Goal: Information Seeking & Learning: Find specific fact

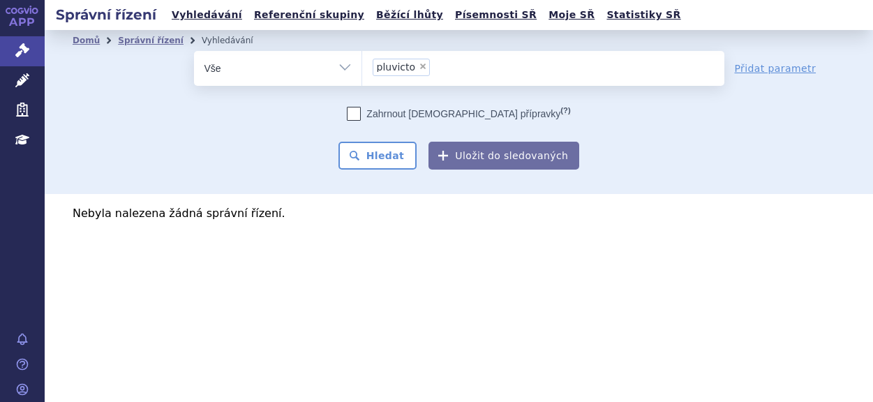
click at [419, 65] on span "×" at bounding box center [423, 66] width 8 height 8
click at [362, 65] on select "pluvicto" at bounding box center [362, 67] width 1 height 35
select select
click at [90, 38] on link "Domů" at bounding box center [86, 41] width 27 height 10
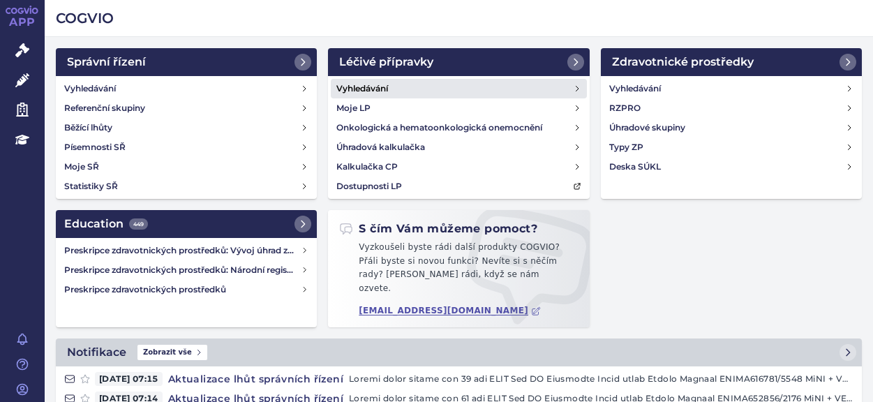
click at [363, 90] on h4 "Vyhledávání" at bounding box center [362, 89] width 52 height 14
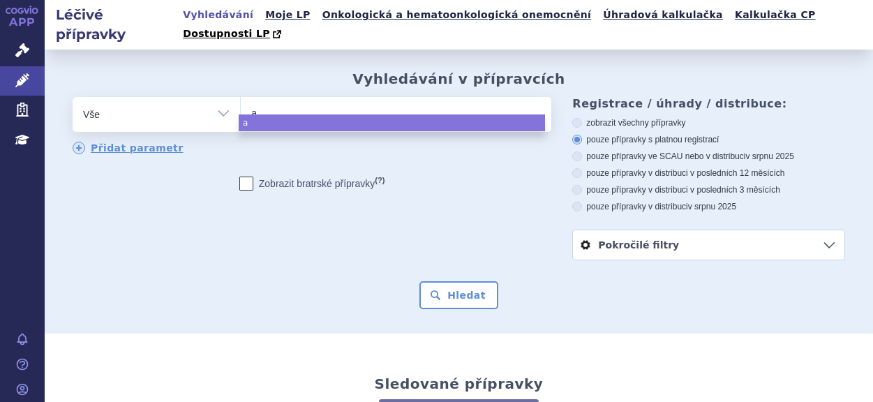
type input "al"
type input "alu"
type input "alut"
type input "aluta"
type input "alutar"
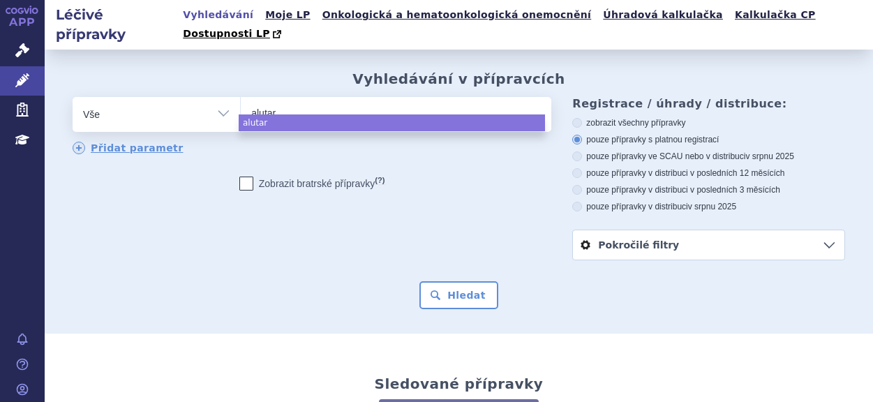
type input "alutard"
select select "alutard"
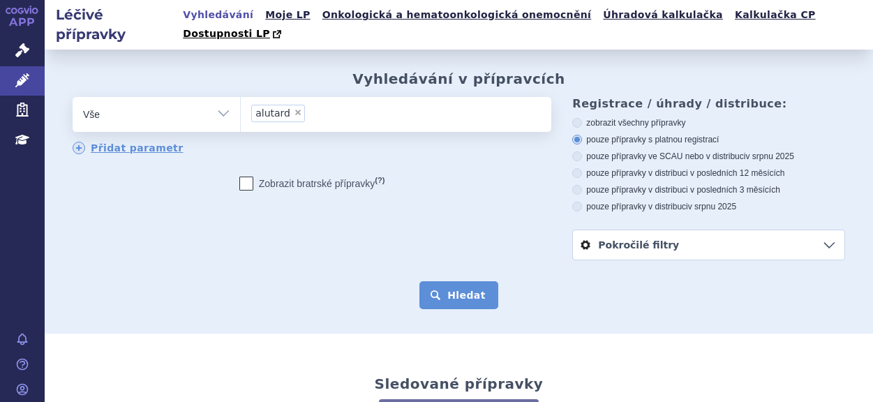
click at [457, 284] on button "Hledat" at bounding box center [458, 295] width 79 height 28
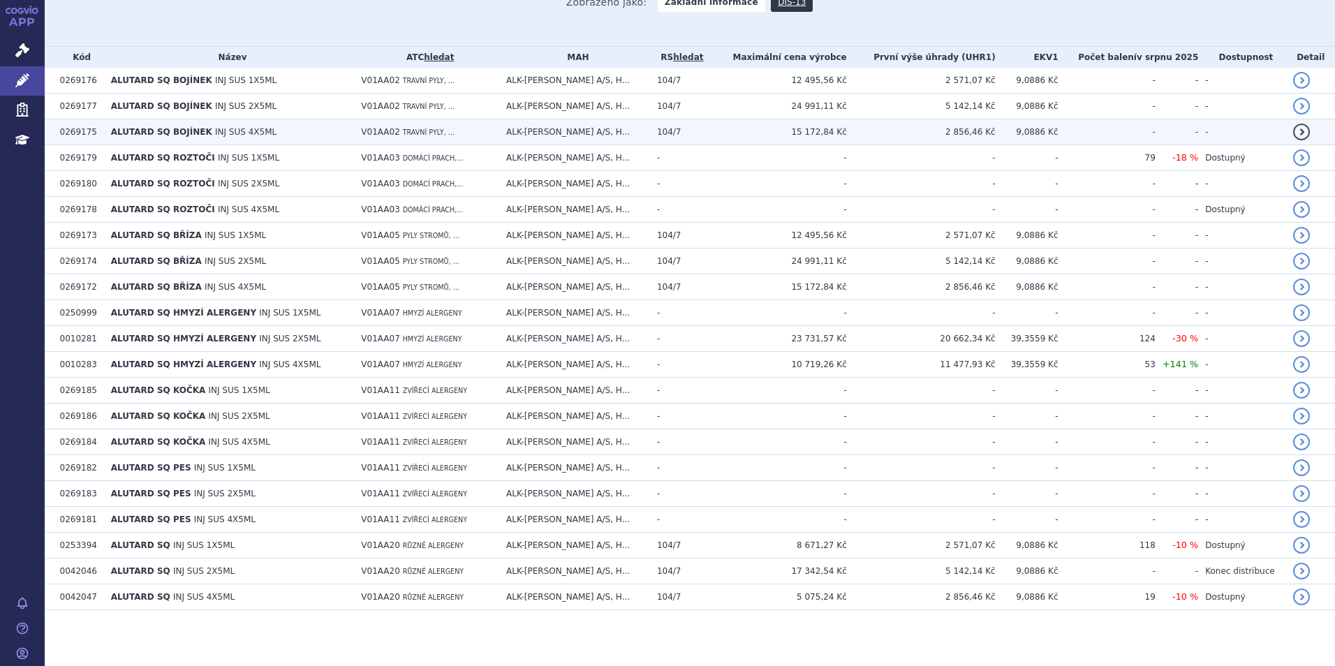
scroll to position [69, 0]
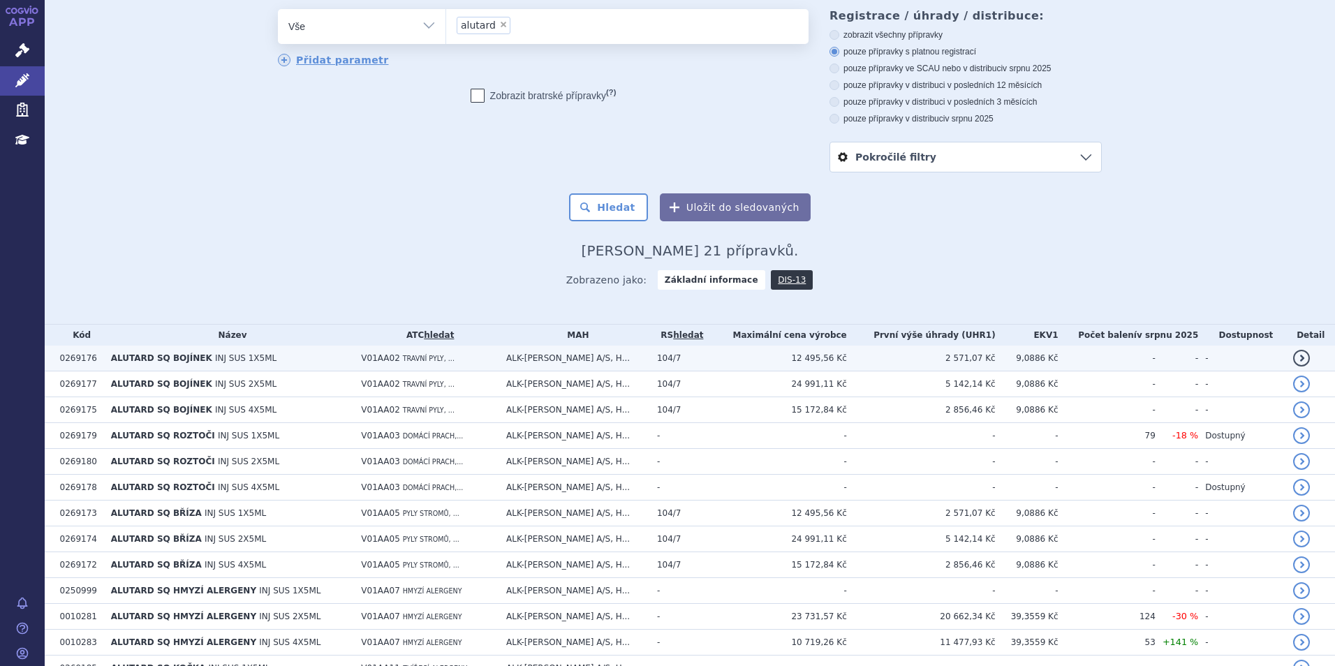
click at [872, 357] on link "detail" at bounding box center [1301, 358] width 17 height 17
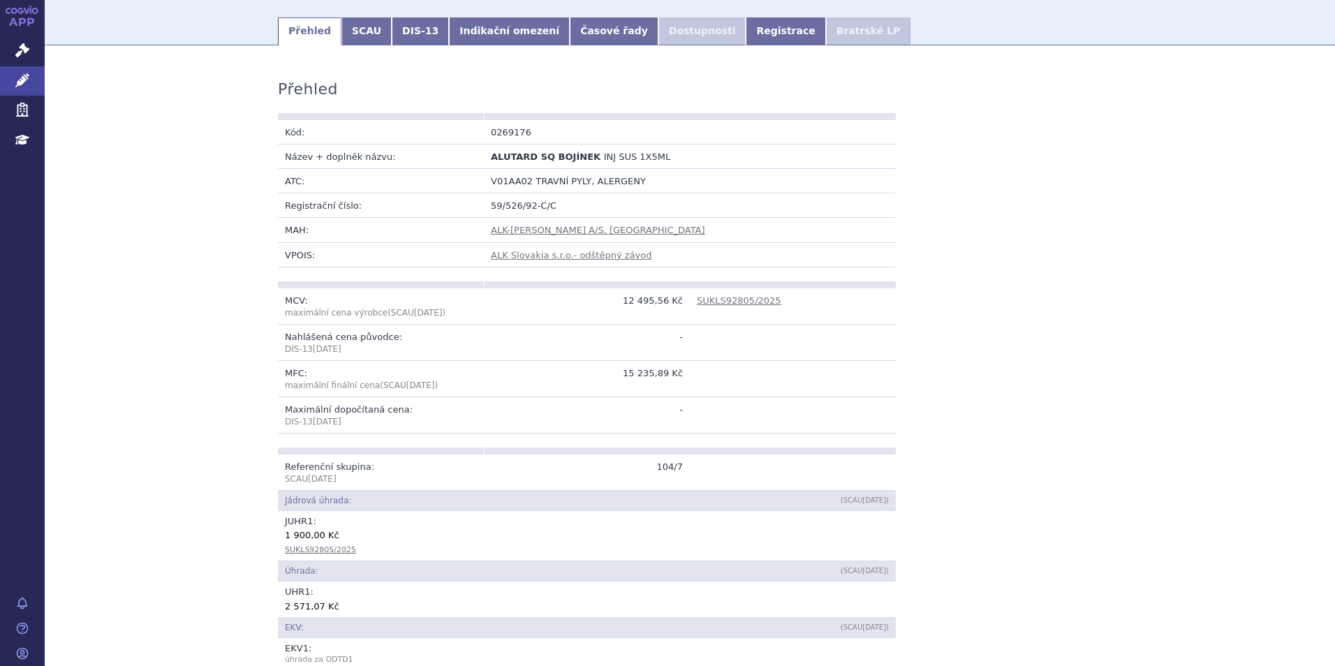
scroll to position [59, 0]
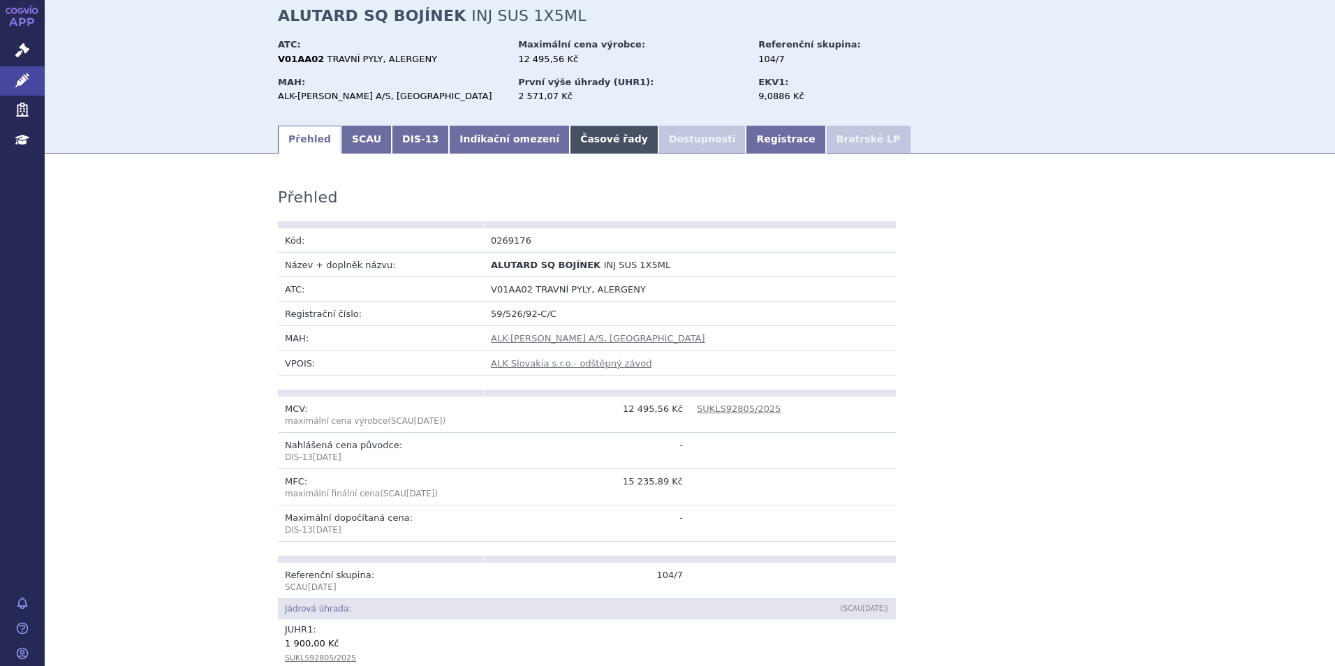
click at [570, 137] on link "Časové řady" at bounding box center [614, 140] width 89 height 28
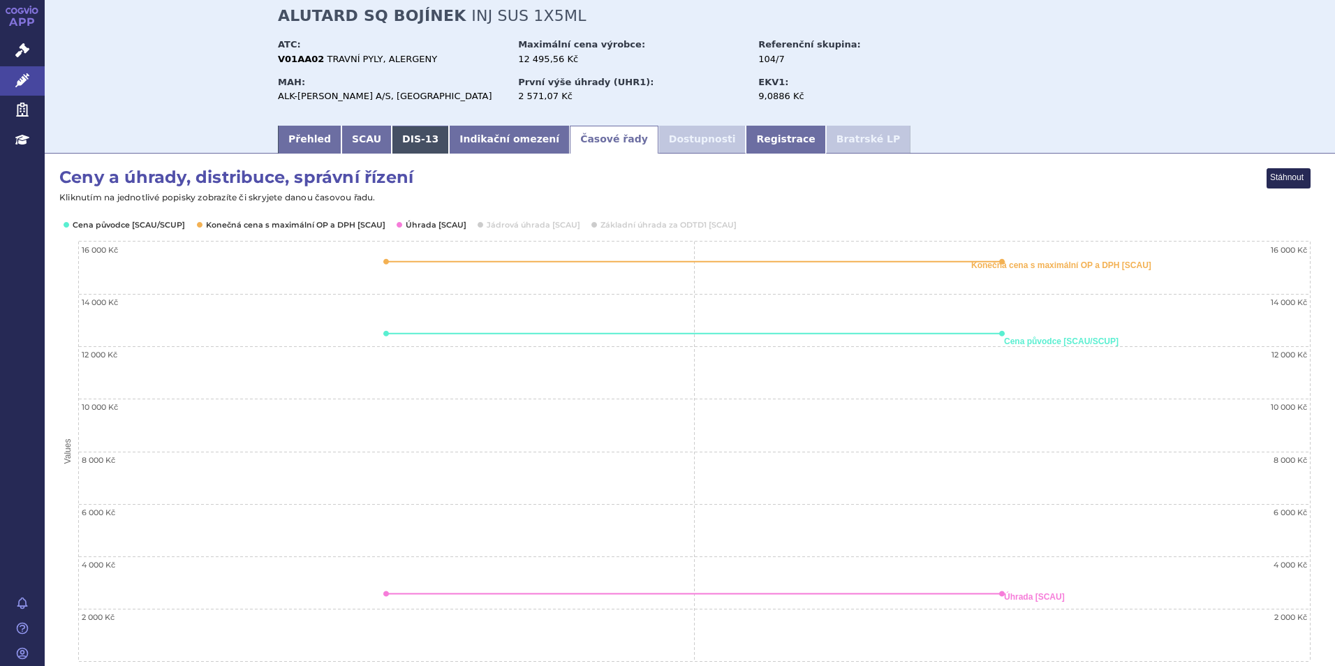
click at [392, 140] on link "DIS-13" at bounding box center [420, 140] width 57 height 28
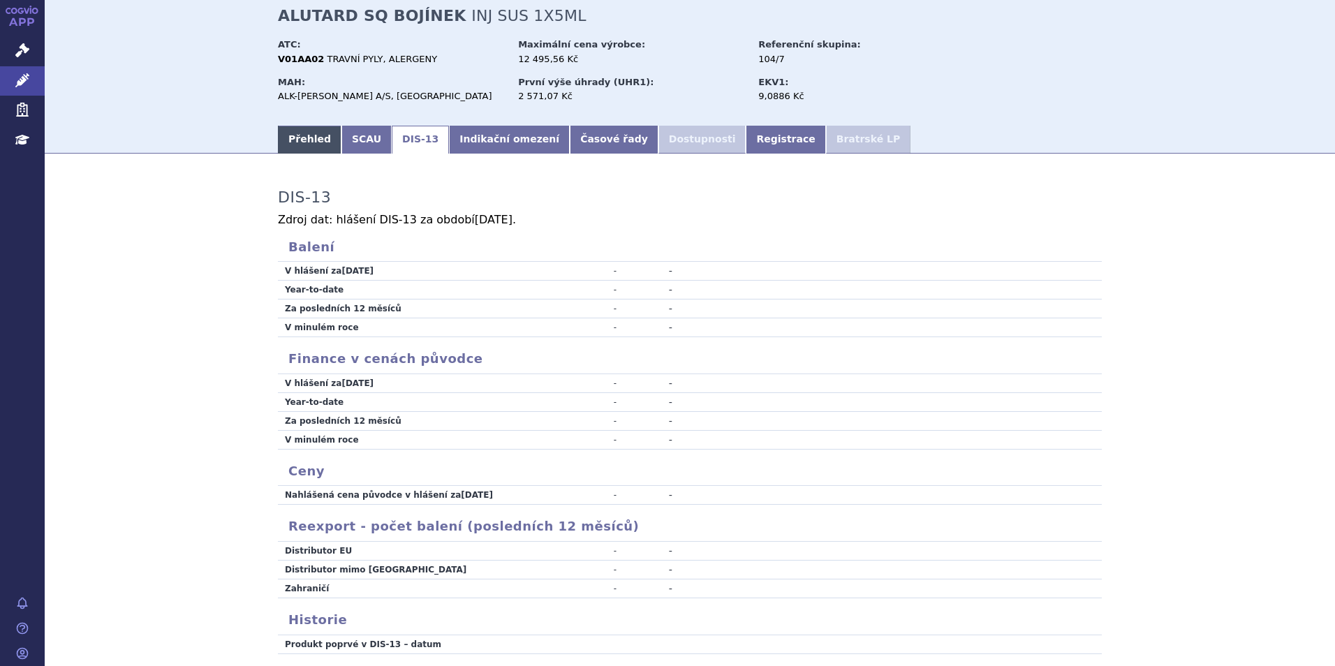
click at [310, 147] on link "Přehled" at bounding box center [310, 140] width 64 height 28
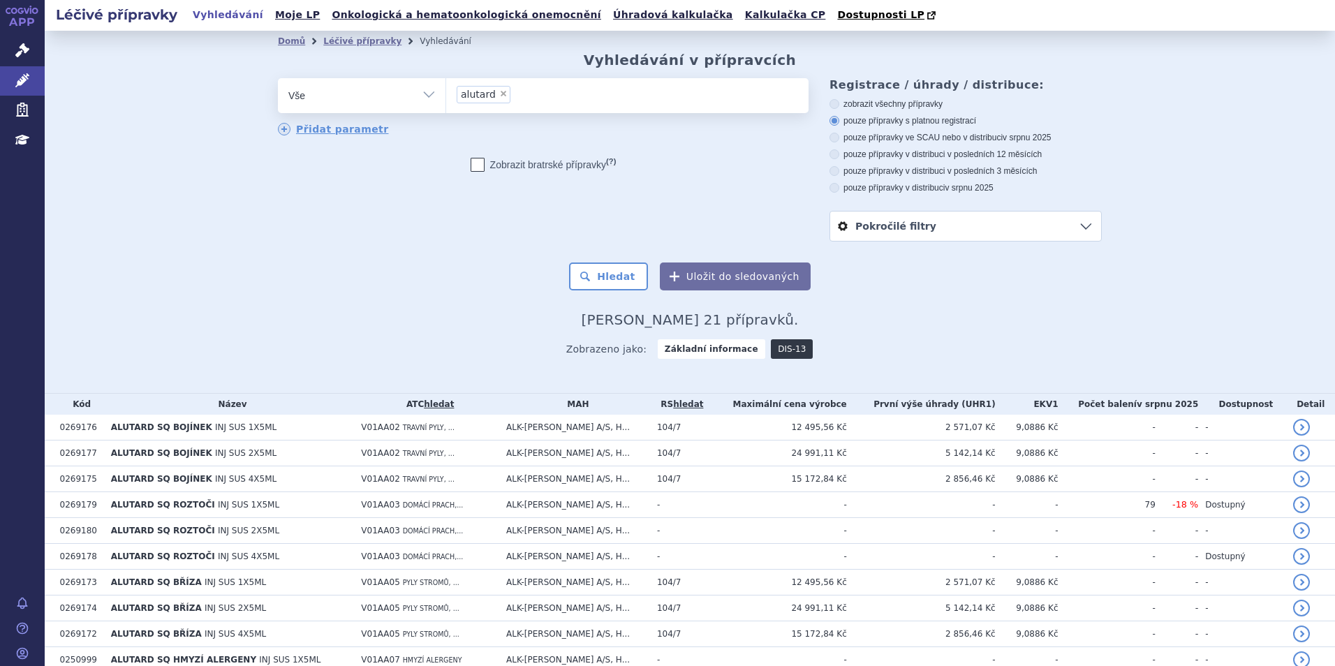
click at [771, 351] on link "DIS-13" at bounding box center [792, 349] width 42 height 20
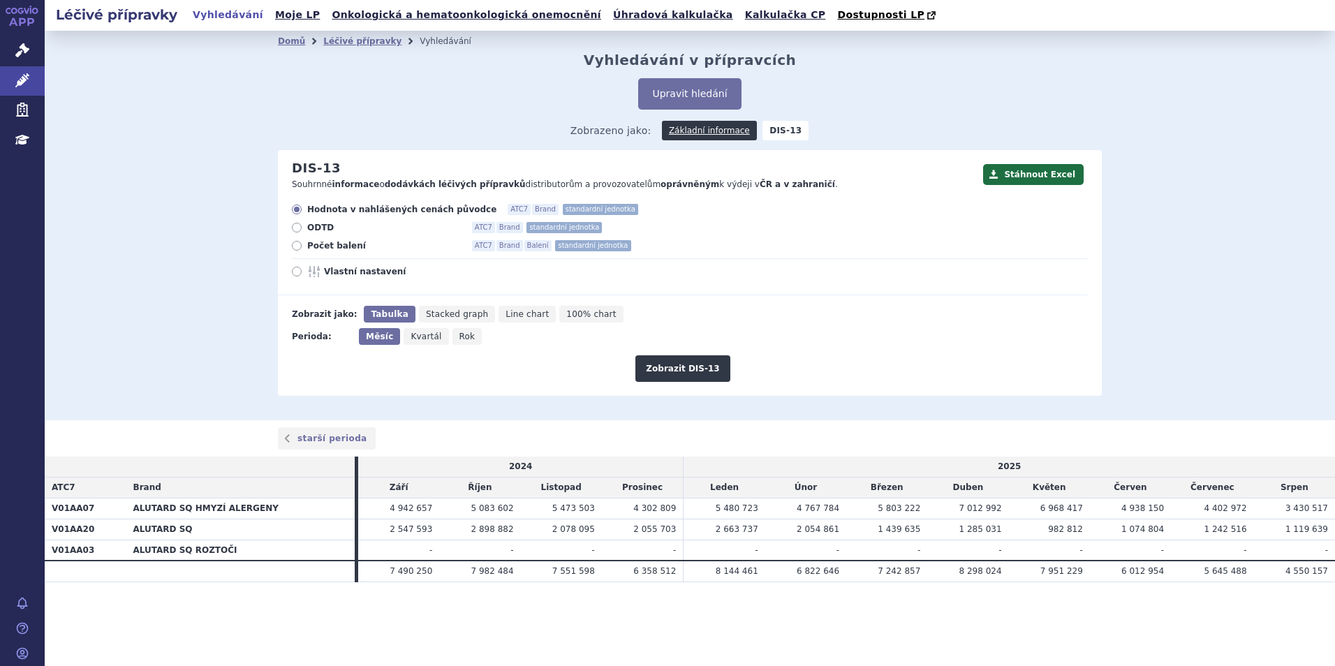
click at [443, 653] on div "Léčivé přípravky Vyhledávání Moje LP Onkologická a hematoonkologická onemocnění…" at bounding box center [690, 333] width 1290 height 666
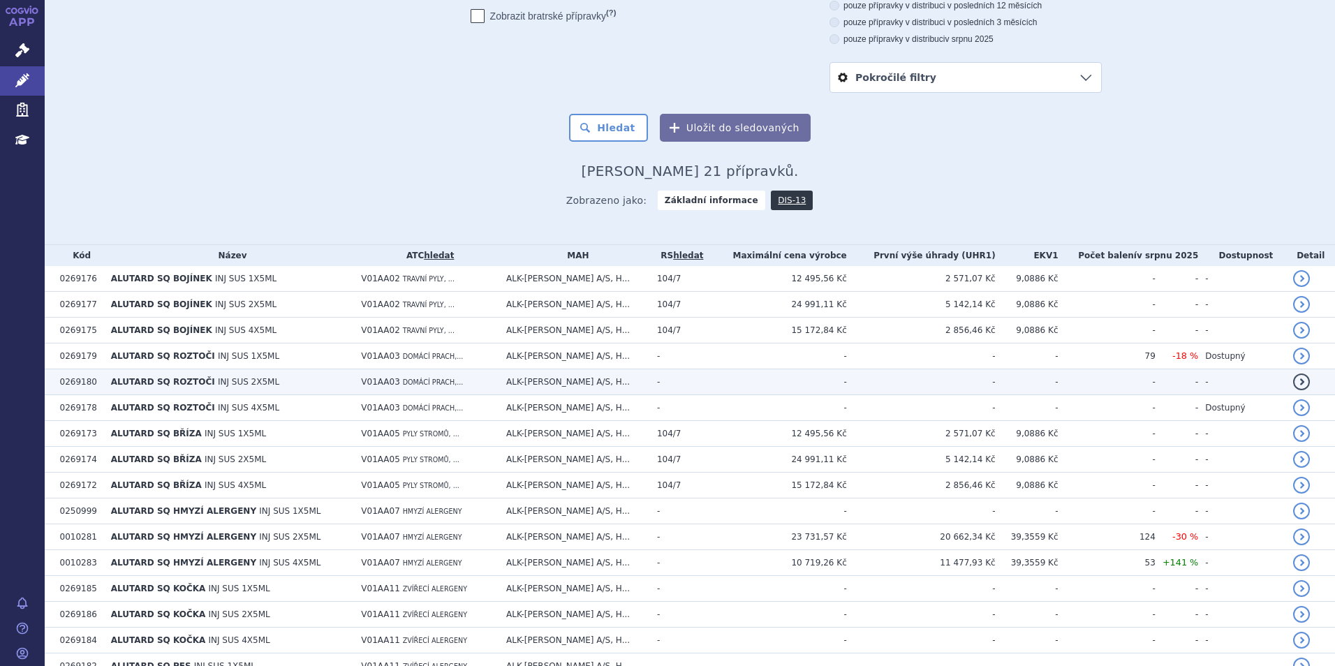
scroll to position [69, 0]
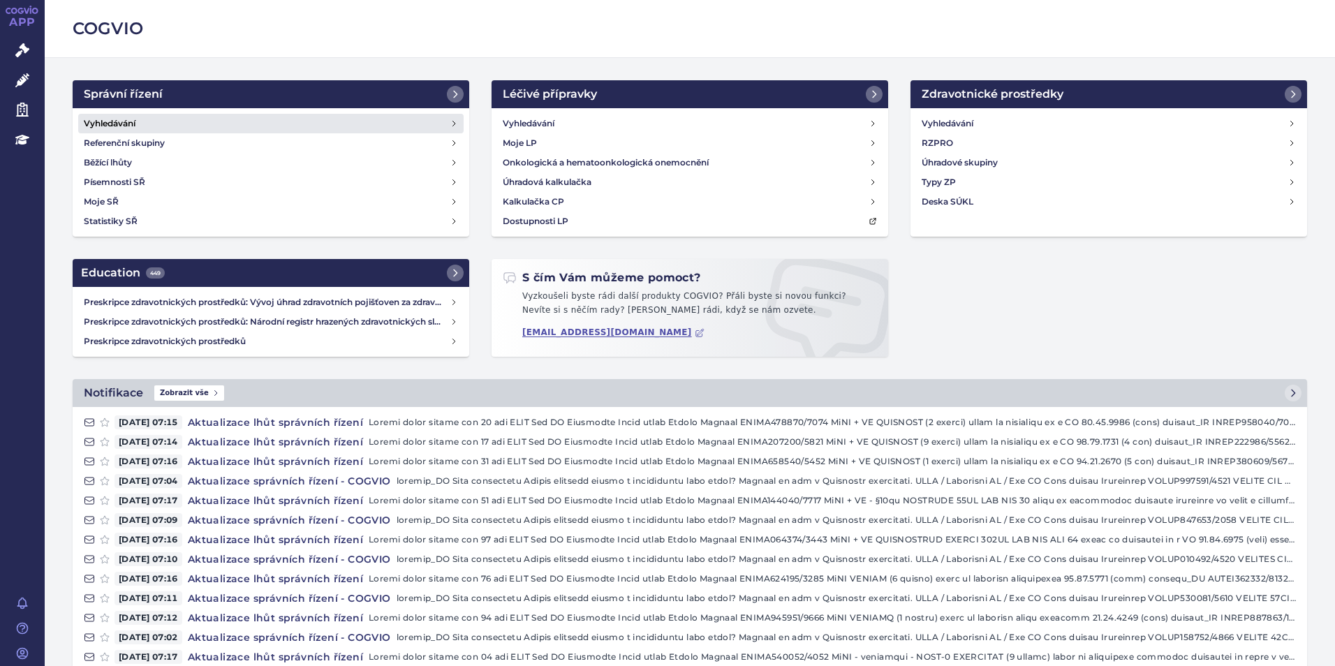
click at [118, 126] on h4 "Vyhledávání" at bounding box center [110, 124] width 52 height 14
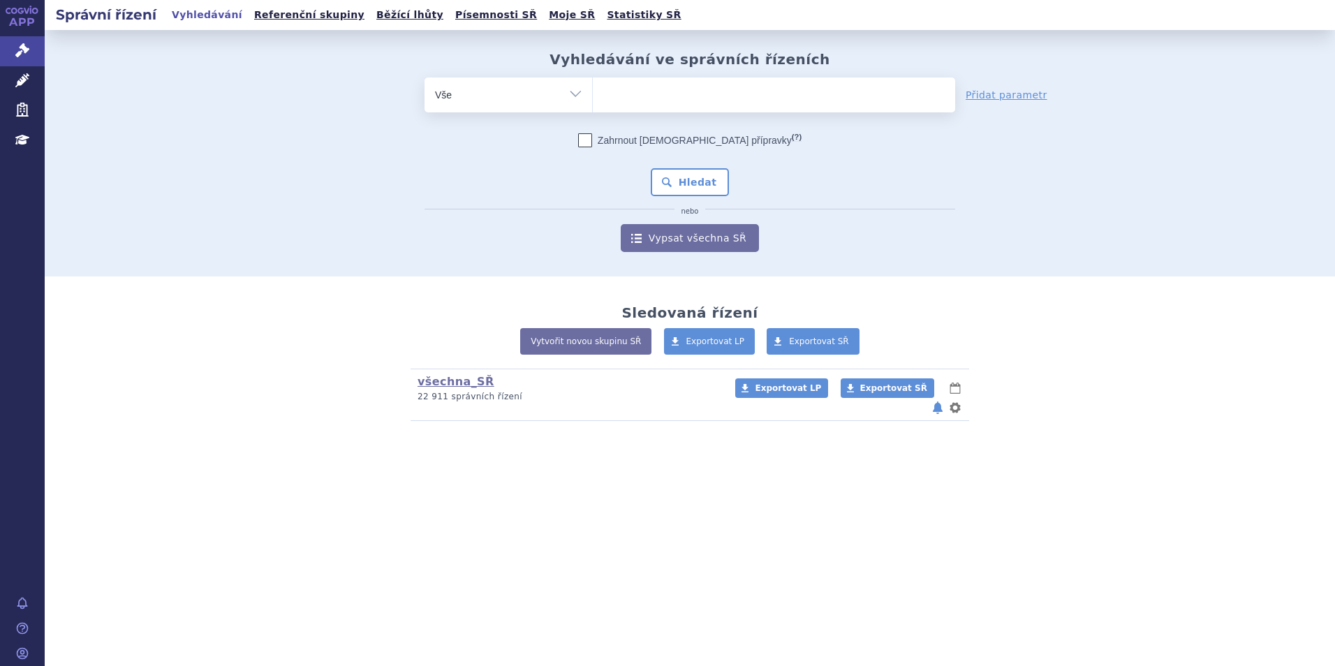
click at [625, 98] on ul at bounding box center [774, 91] width 362 height 29
click at [593, 98] on select at bounding box center [592, 94] width 1 height 35
type input "al"
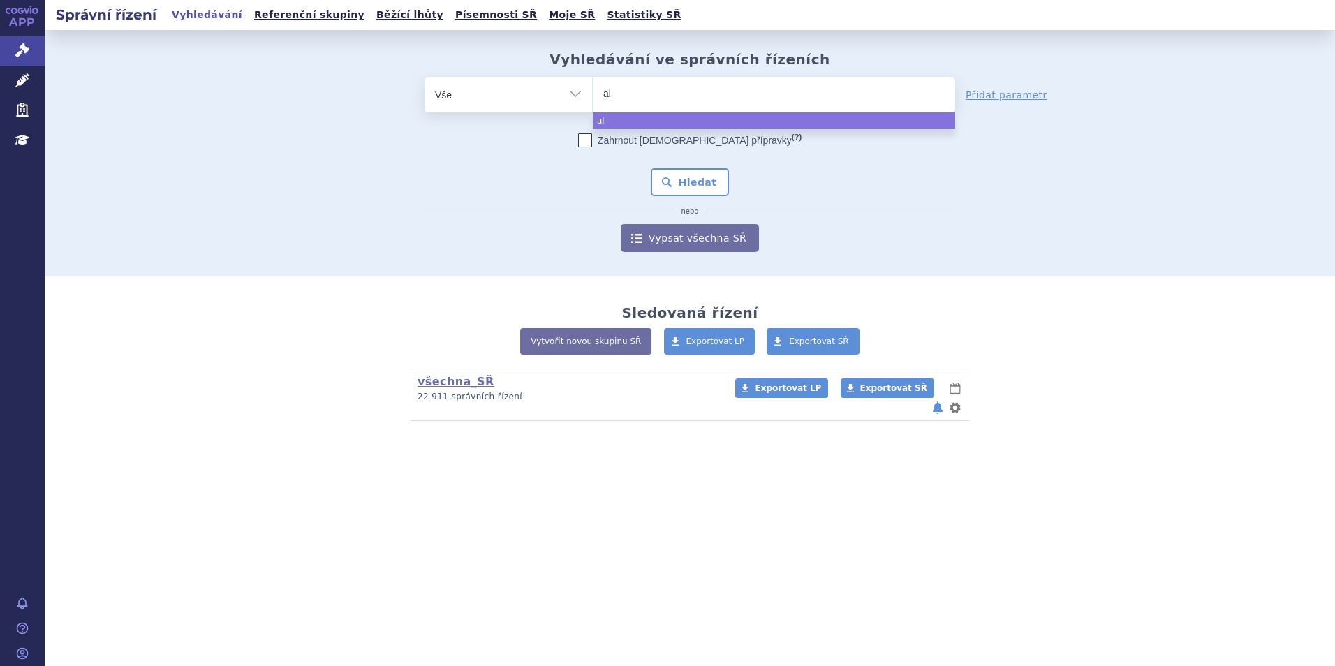
type input "alu"
type input "alut"
type input "aluta"
type input "alutar"
type input "alutard"
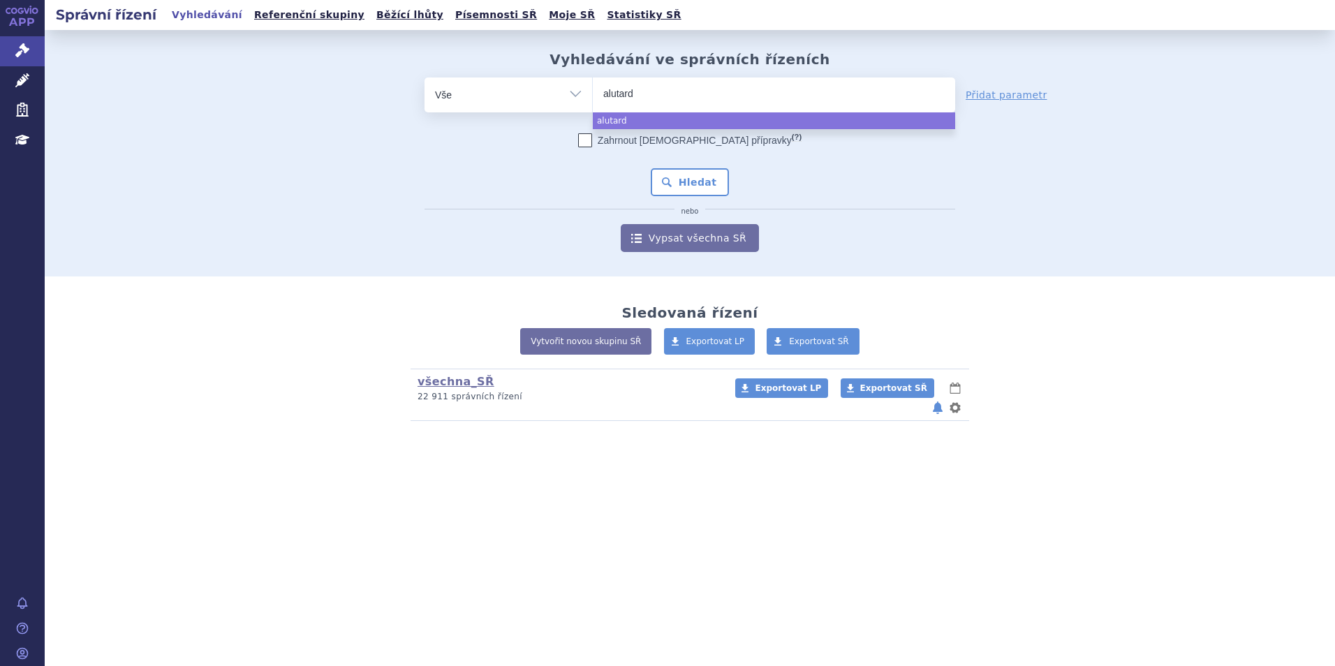
select select "alutard"
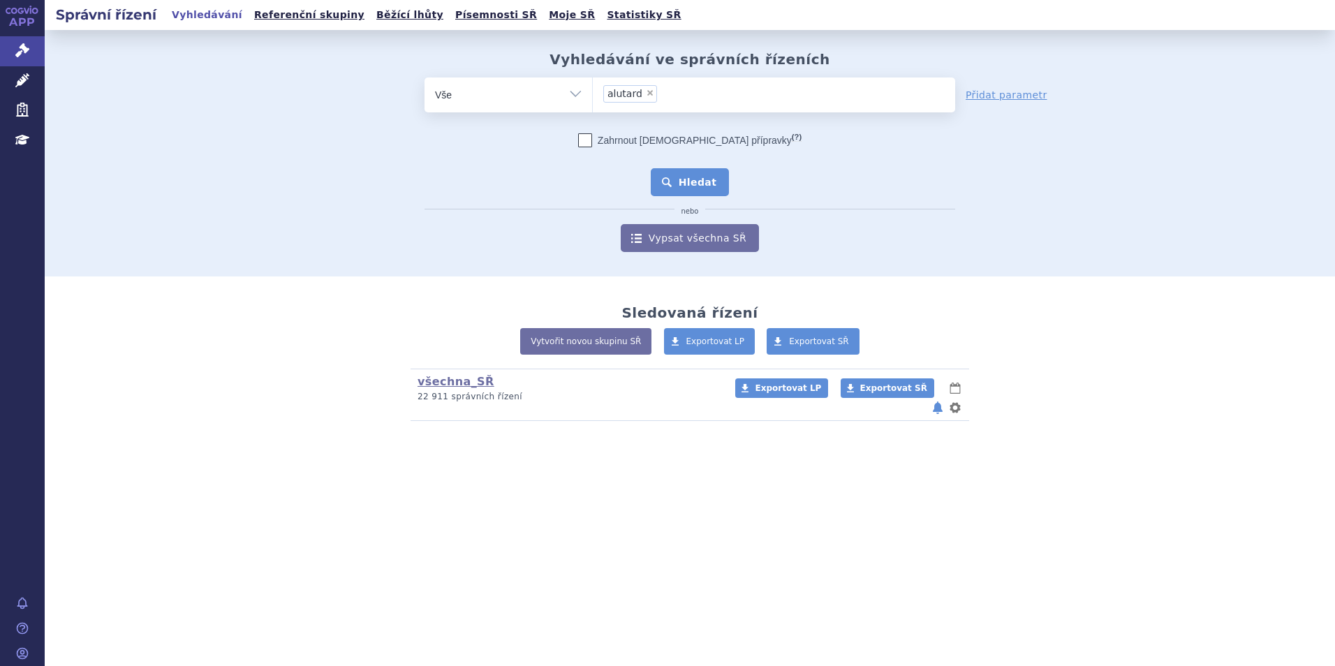
click at [685, 173] on button "Hledat" at bounding box center [690, 182] width 79 height 28
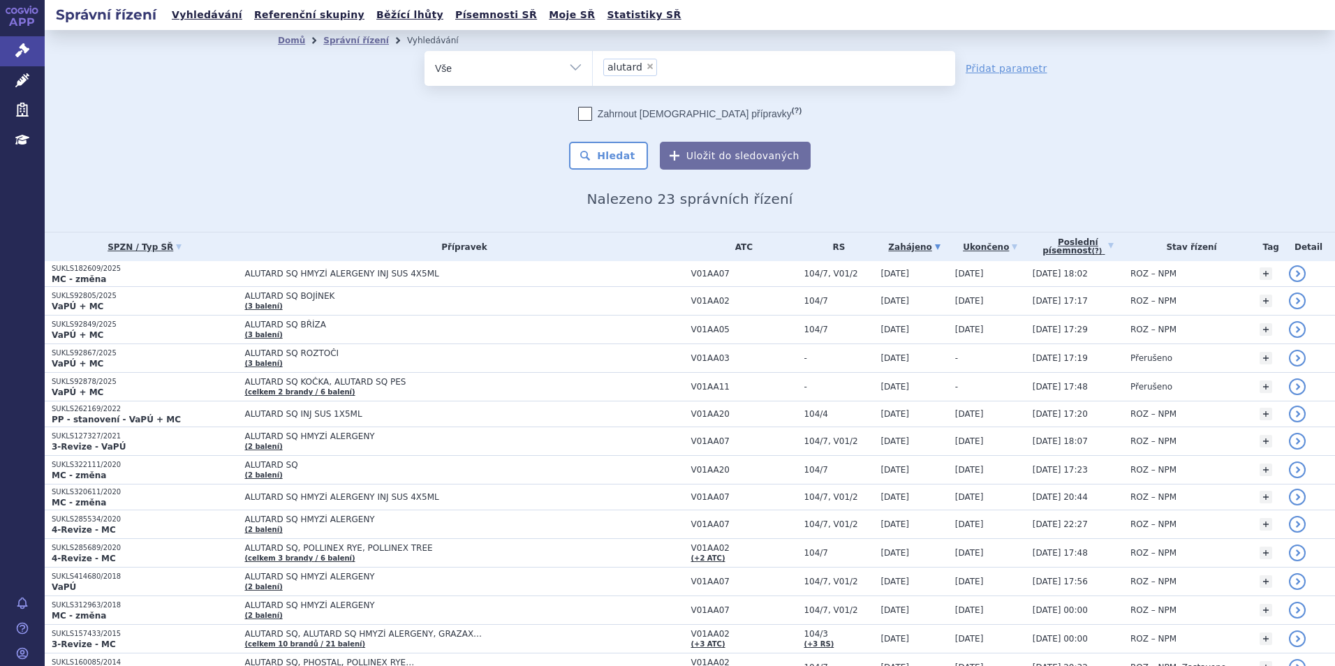
click at [1214, 158] on div "Domů Správní řízení Vyhledávání Vyhledávání ve správních řízeních odstranit Vše…" at bounding box center [690, 131] width 1290 height 202
